Goal: Find specific page/section: Find specific page/section

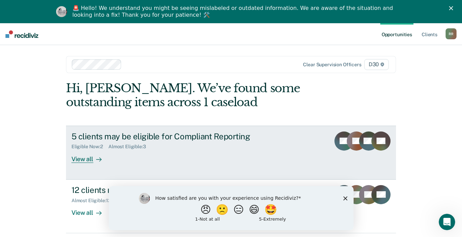
click at [88, 159] on div "View all" at bounding box center [90, 156] width 38 height 13
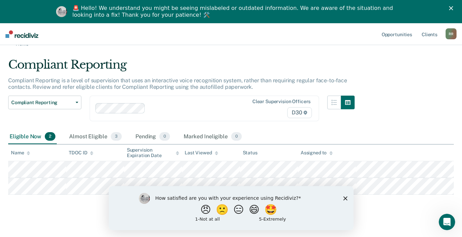
scroll to position [23, 0]
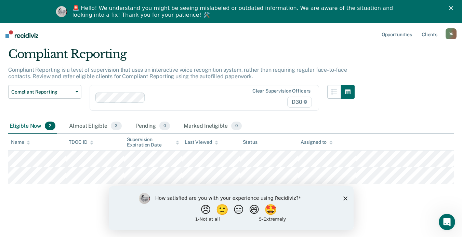
click at [347, 198] on div "How satisfied are you with your experience using Recidiviz? 😠 🙁 😑 😄 🤩 1 - Not a…" at bounding box center [230, 208] width 245 height 44
click at [344, 197] on polygon "Close survey" at bounding box center [345, 198] width 4 height 4
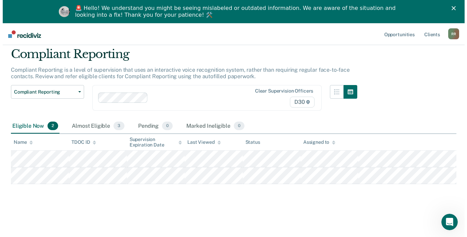
scroll to position [0, 0]
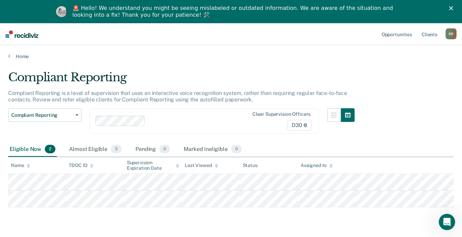
click at [453, 7] on icon "Close" at bounding box center [451, 8] width 4 height 4
